Goal: Entertainment & Leisure: Browse casually

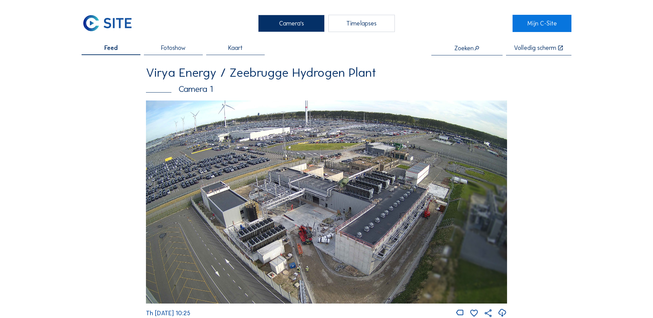
click at [321, 179] on img at bounding box center [326, 202] width 361 height 203
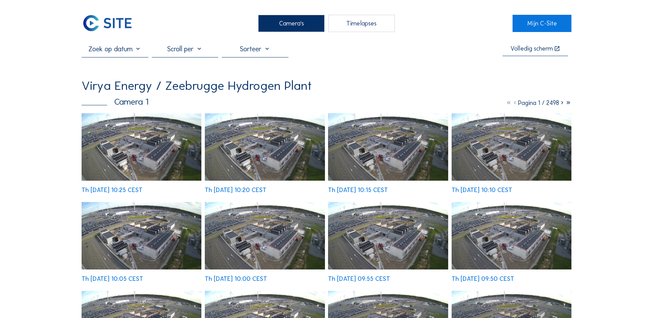
click at [163, 136] on img at bounding box center [142, 146] width 120 height 67
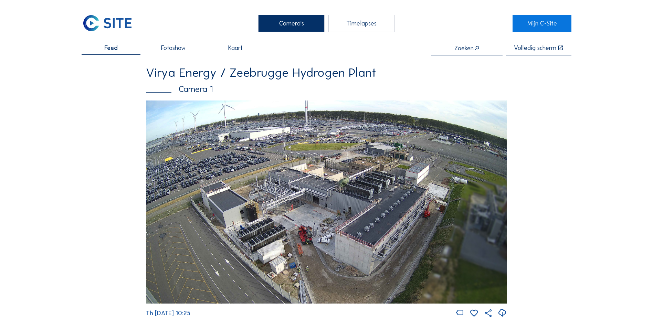
click at [374, 26] on div "Timelapses" at bounding box center [361, 23] width 66 height 17
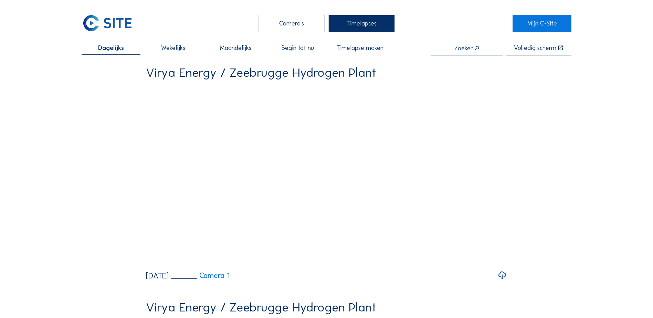
click at [293, 47] on span "Begin tot nu" at bounding box center [298, 48] width 32 height 6
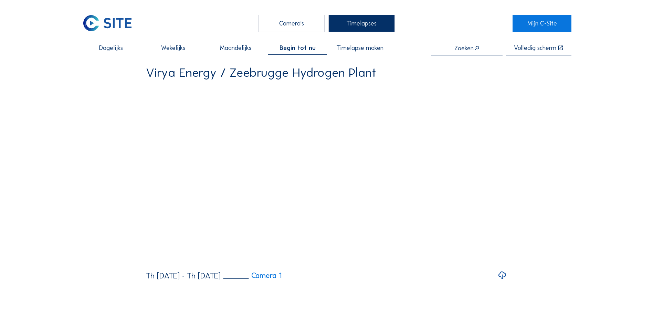
click at [505, 281] on icon at bounding box center [502, 275] width 9 height 11
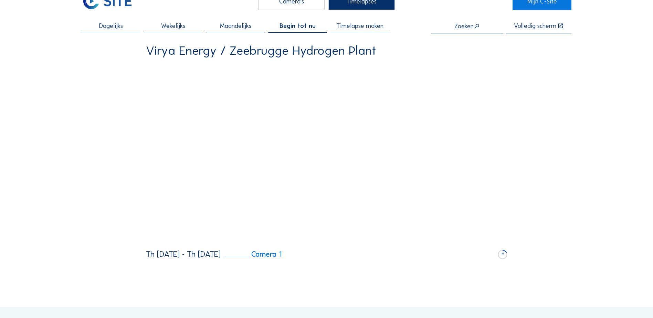
scroll to position [34, 0]
